Goal: Task Accomplishment & Management: Manage account settings

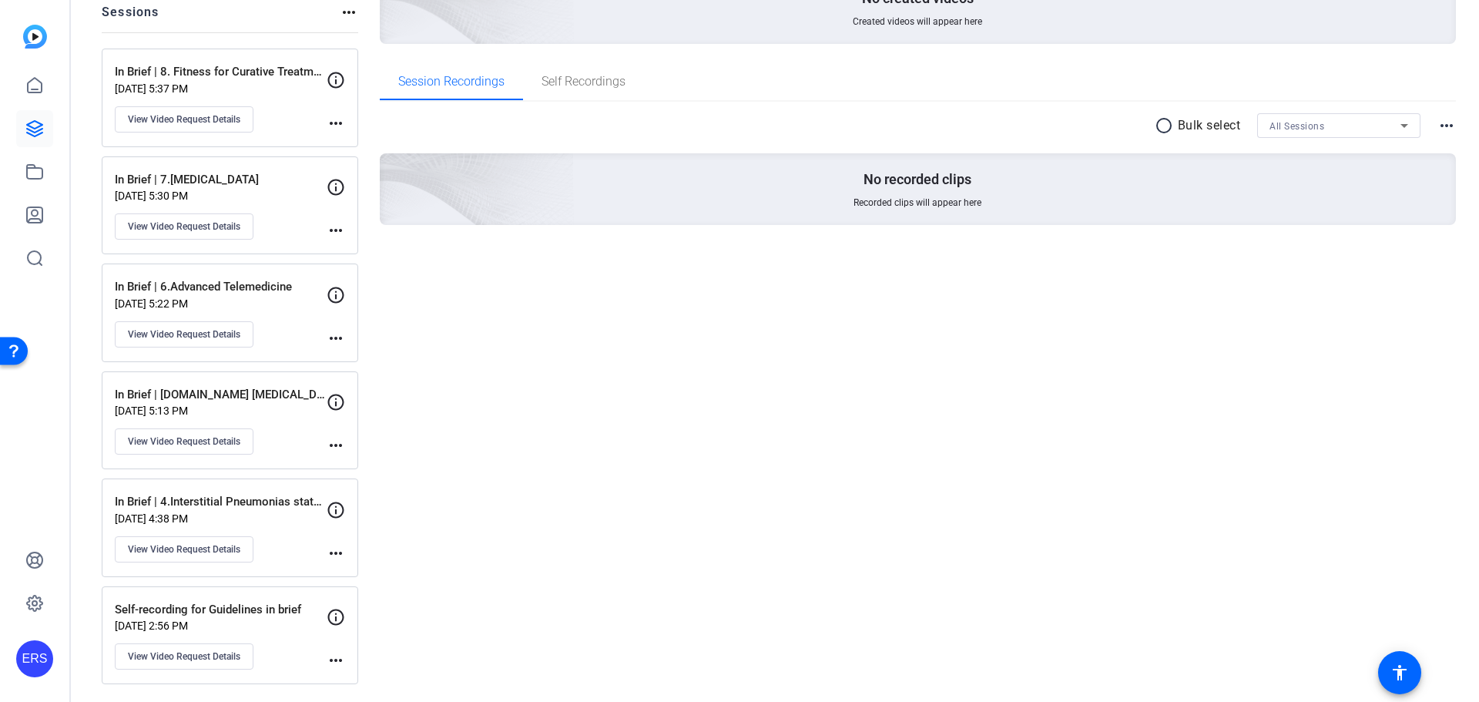
scroll to position [187, 0]
click at [334, 552] on mat-icon "more_horiz" at bounding box center [336, 551] width 18 height 18
click at [206, 552] on div at bounding box center [739, 351] width 1479 height 702
click at [220, 544] on span "View Video Request Details" at bounding box center [184, 548] width 112 height 12
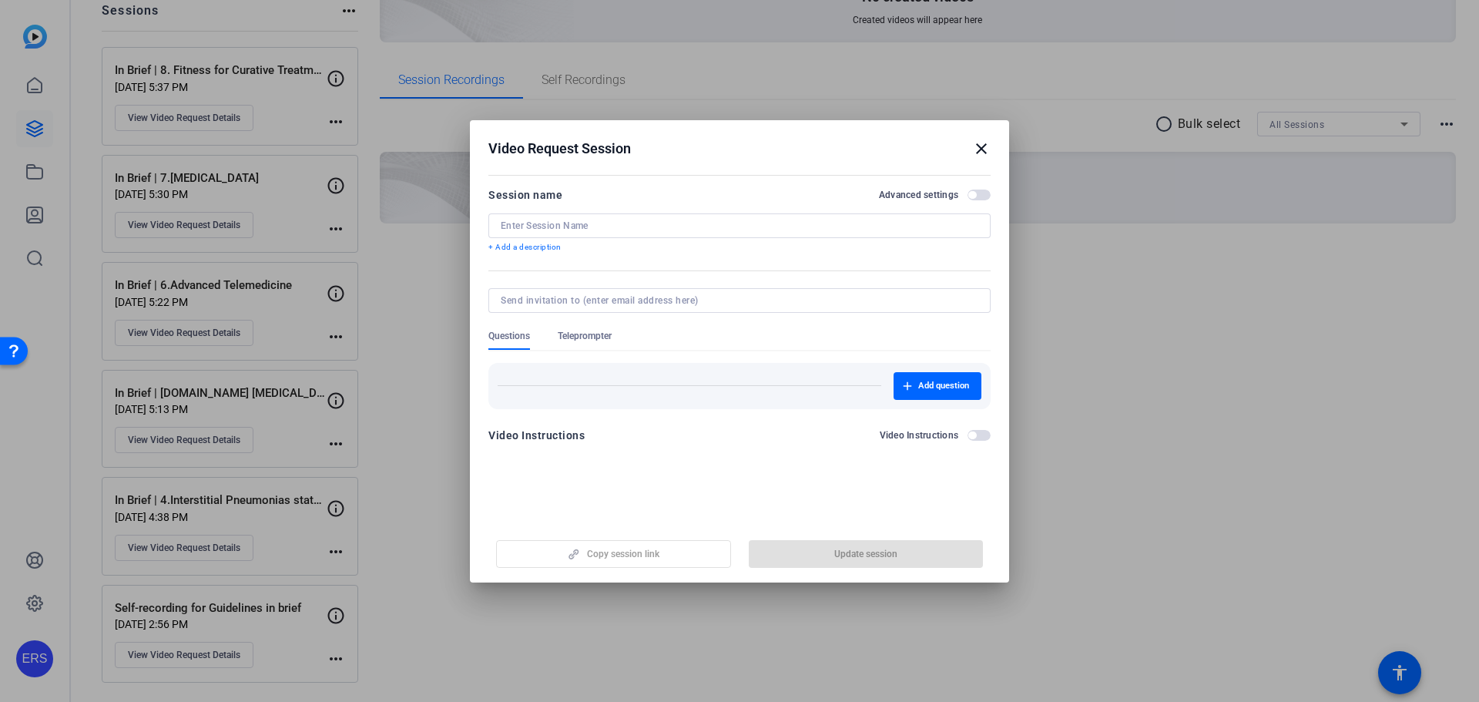
type input "In Brief | 4.Interstitial Pneumonias statement"
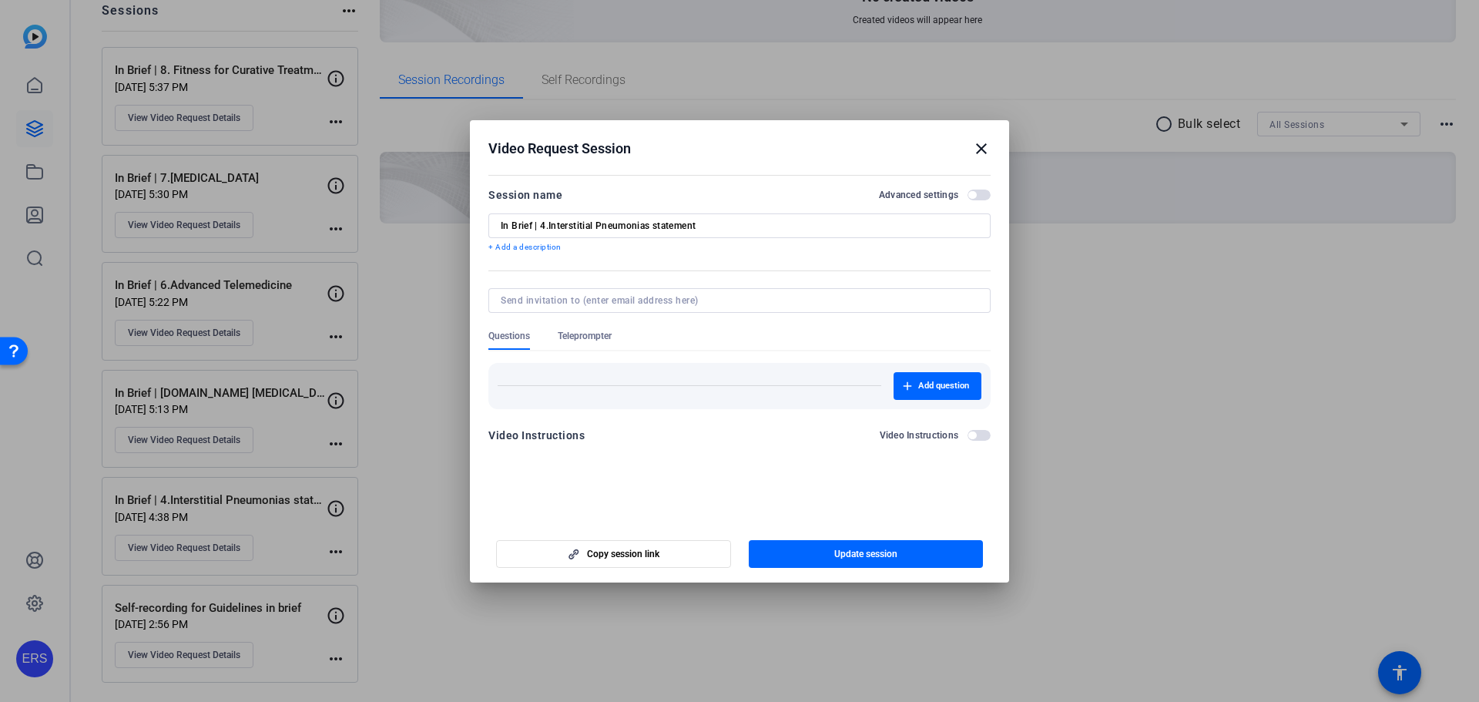
click at [983, 196] on span "button" at bounding box center [978, 194] width 23 height 11
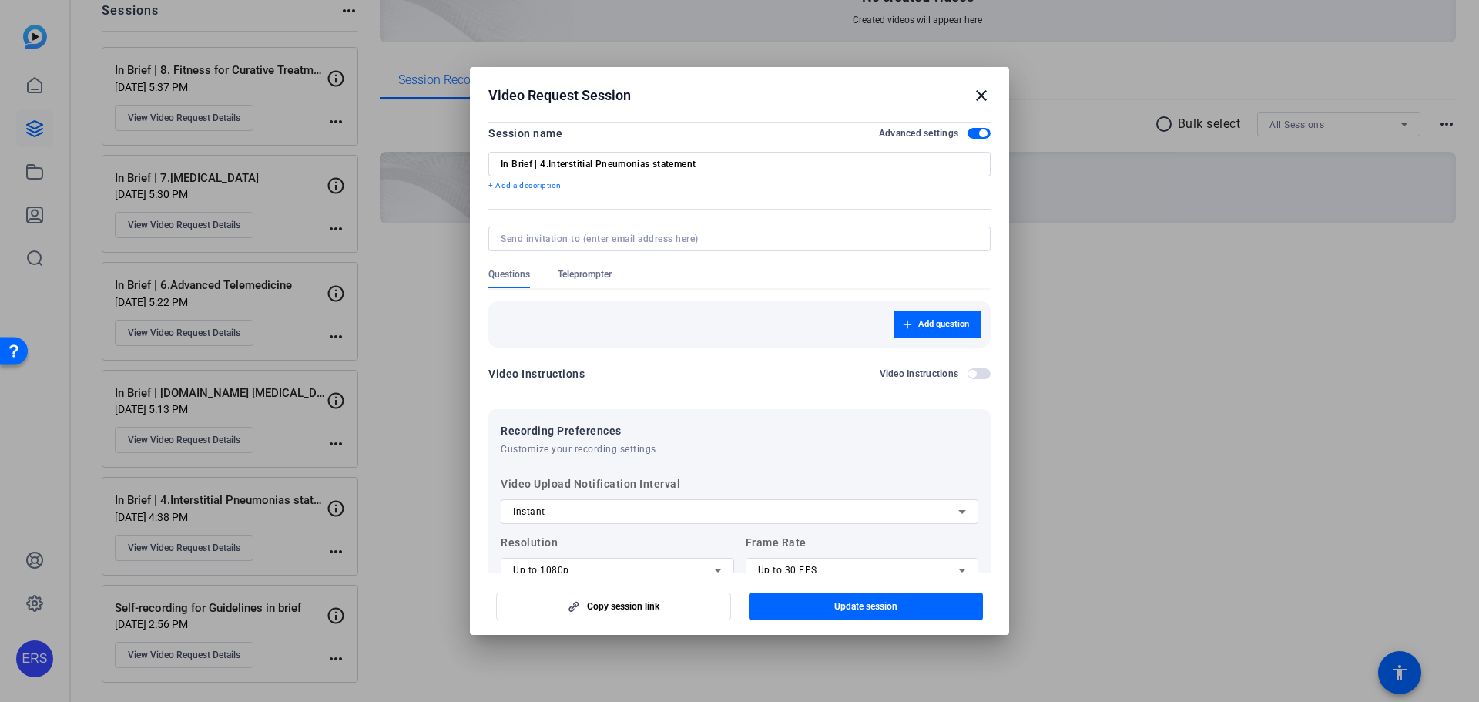
scroll to position [0, 0]
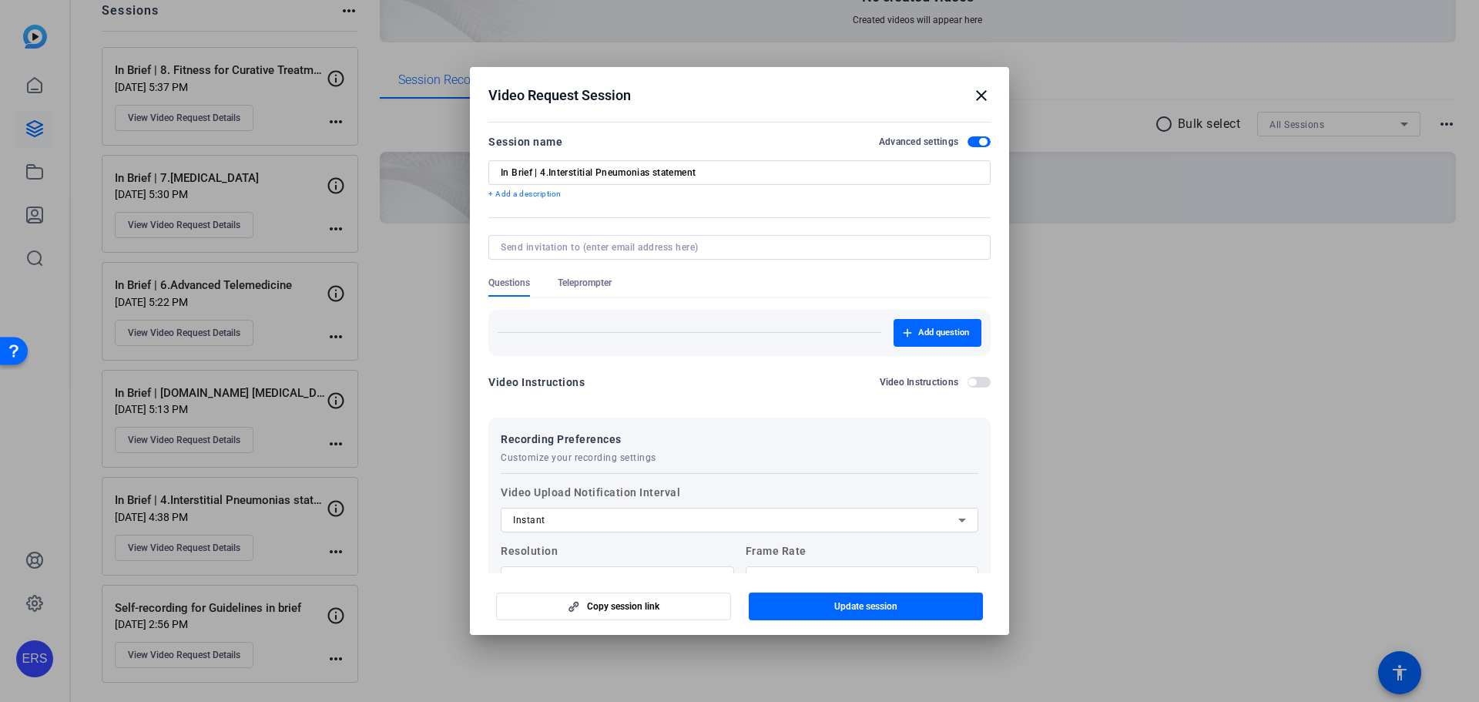
click at [978, 95] on mat-icon "close" at bounding box center [981, 95] width 18 height 18
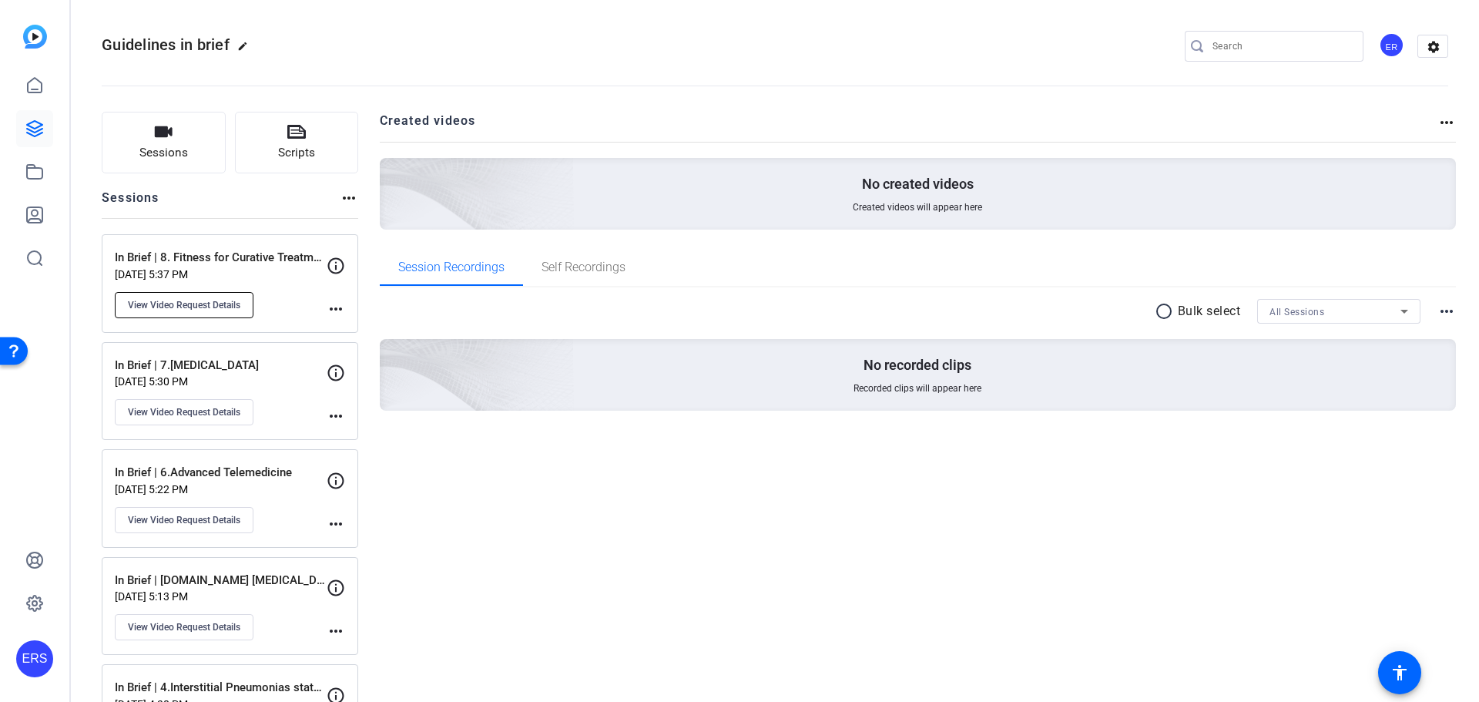
click at [193, 299] on span "View Video Request Details" at bounding box center [184, 305] width 112 height 12
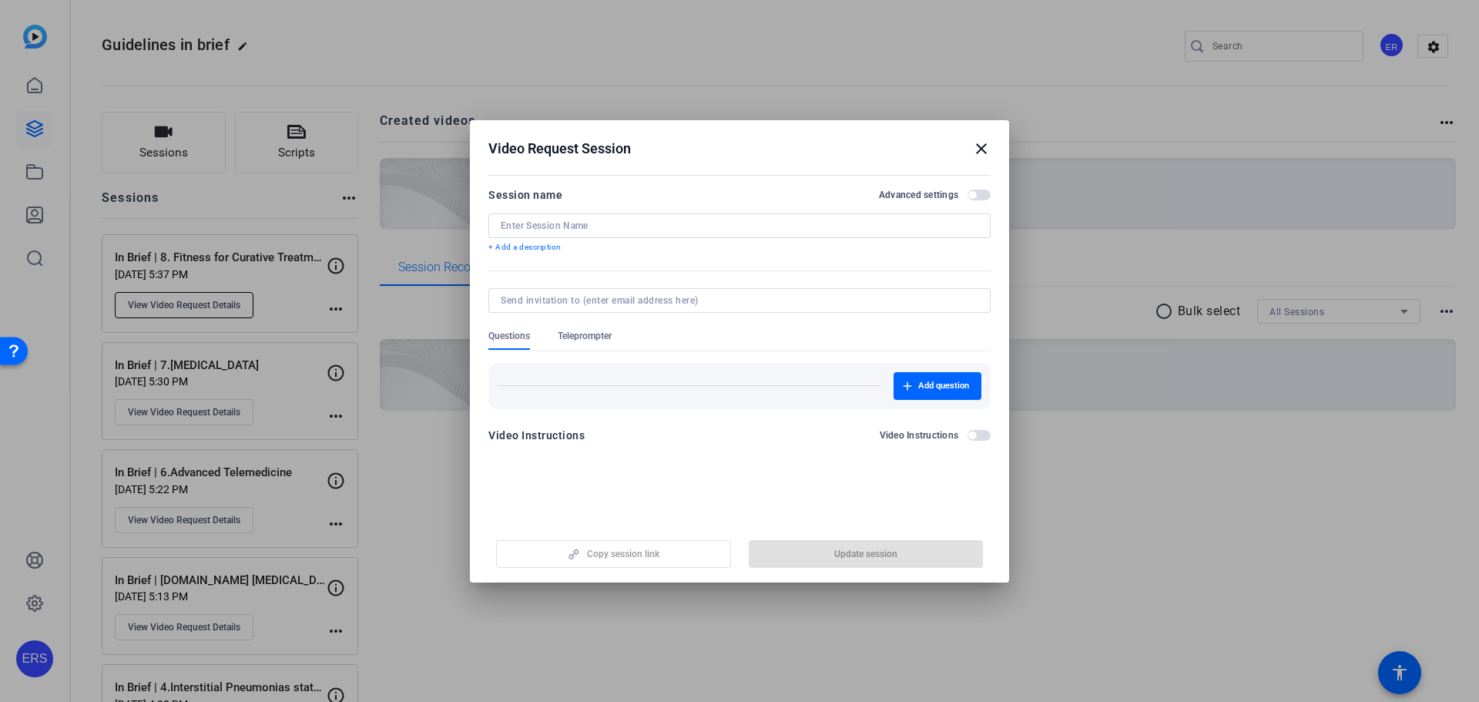
type input "In Brief | 8. Fitness for Curative Treatment"
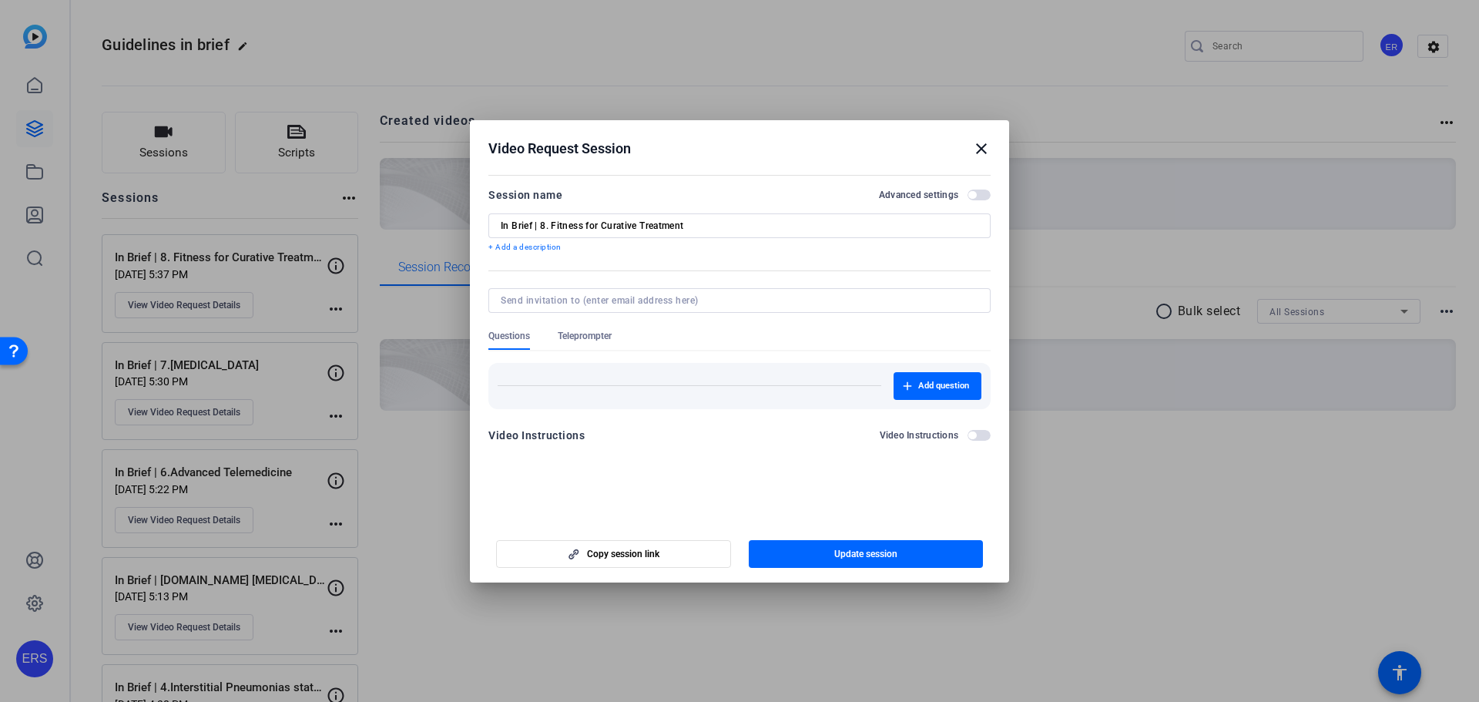
click at [974, 193] on span "button" at bounding box center [972, 195] width 8 height 8
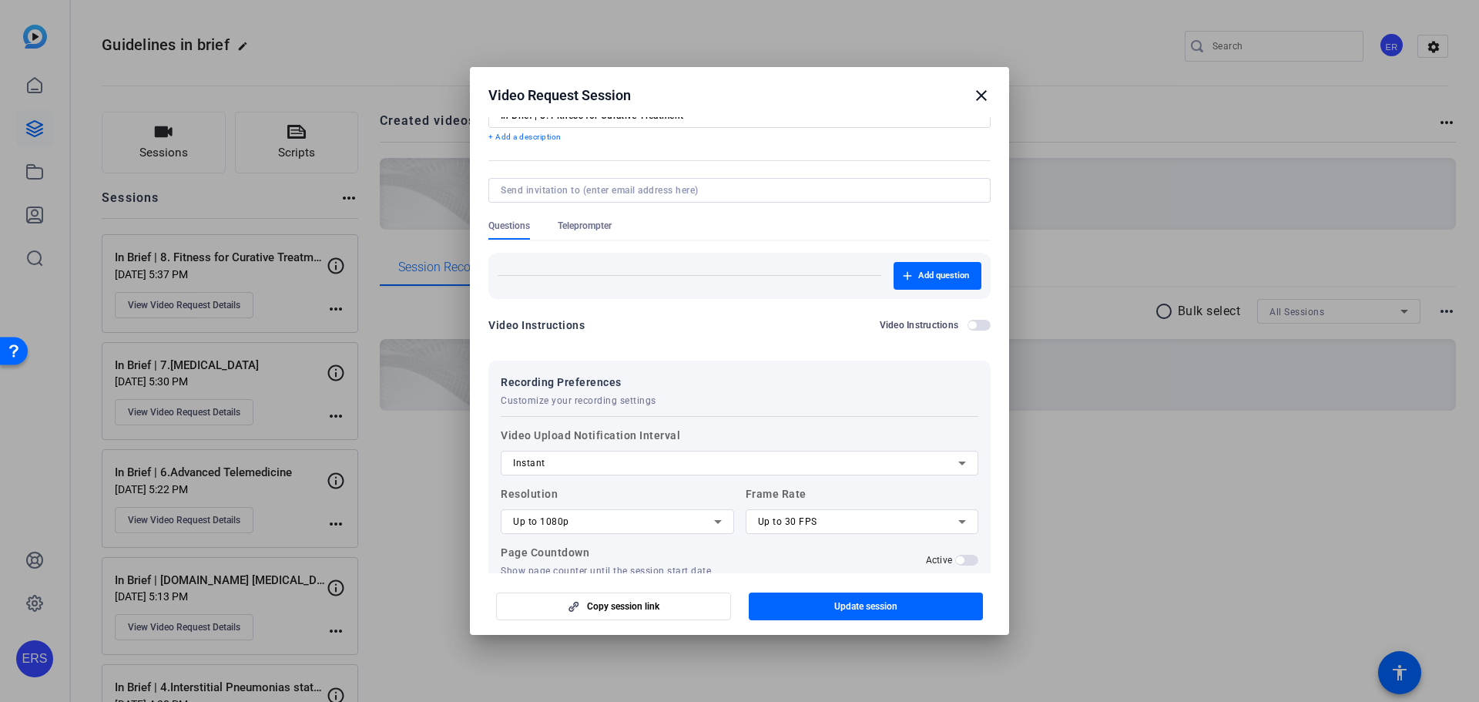
scroll to position [158, 0]
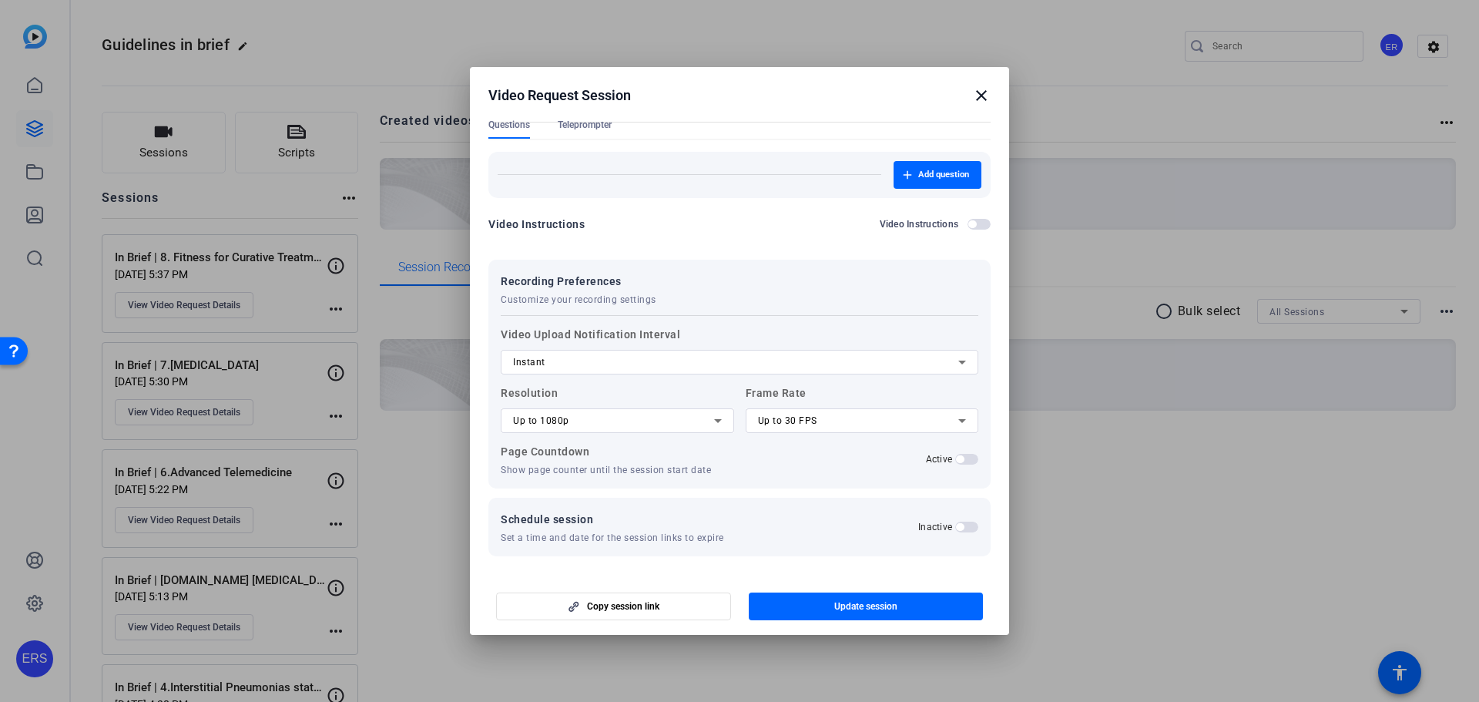
click at [963, 521] on div "Inactive" at bounding box center [948, 527] width 60 height 12
click at [963, 521] on span "button" at bounding box center [966, 526] width 23 height 11
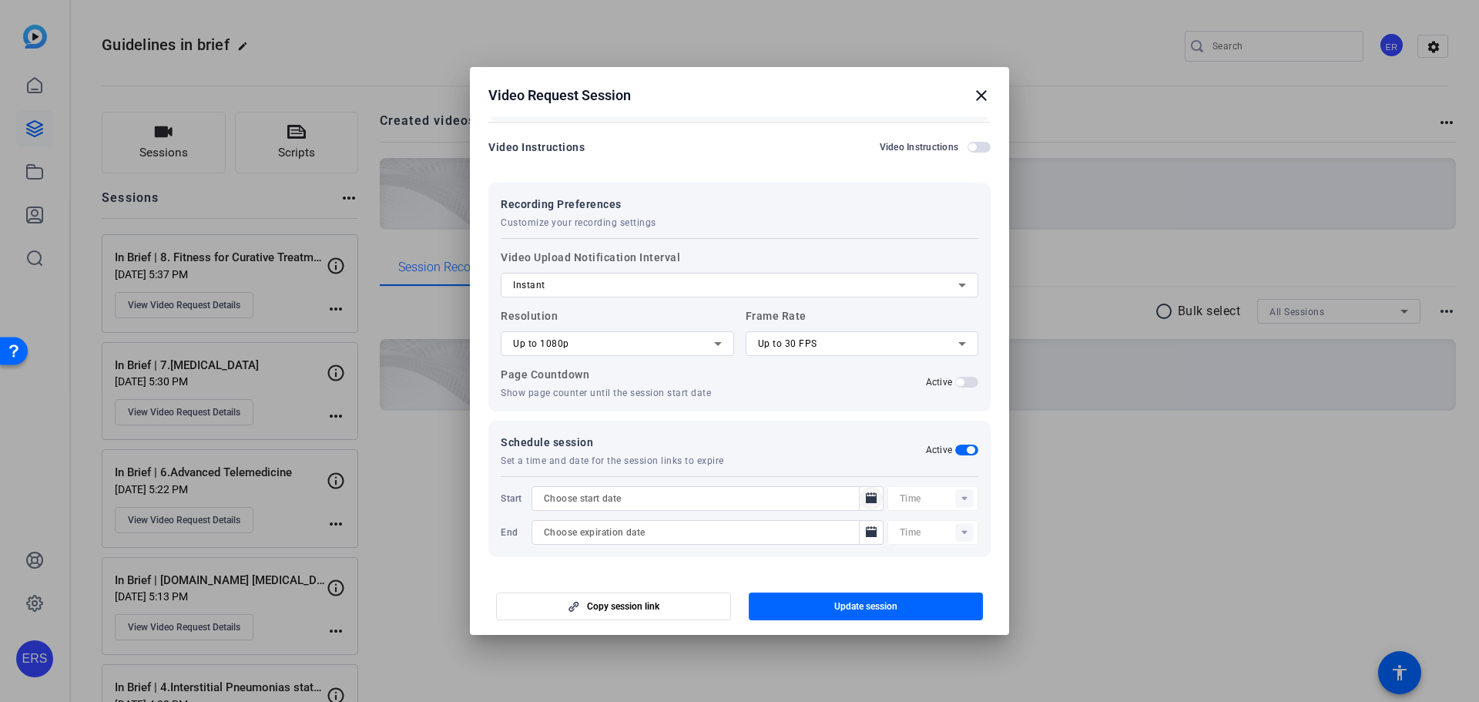
scroll to position [236, 0]
click at [974, 92] on mat-icon "close" at bounding box center [981, 95] width 18 height 18
